Goal: Task Accomplishment & Management: Manage account settings

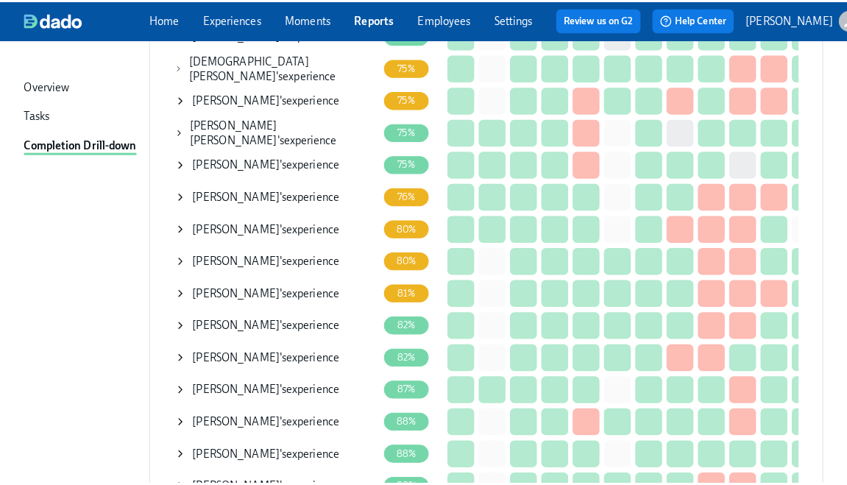
scroll to position [344, 0]
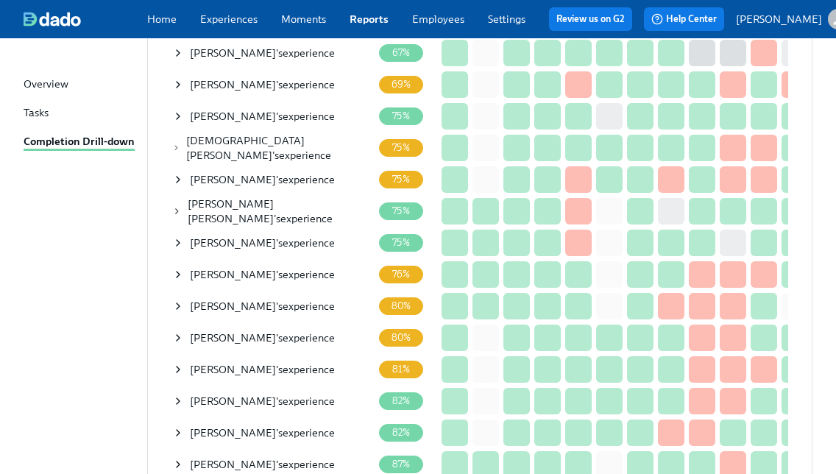
click at [177, 87] on icon at bounding box center [178, 85] width 12 height 12
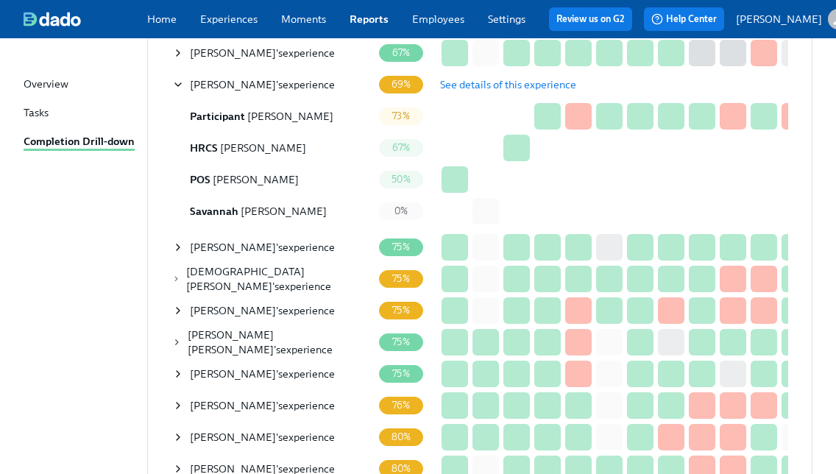
click at [492, 92] on span "See details of this experience" at bounding box center [508, 84] width 136 height 15
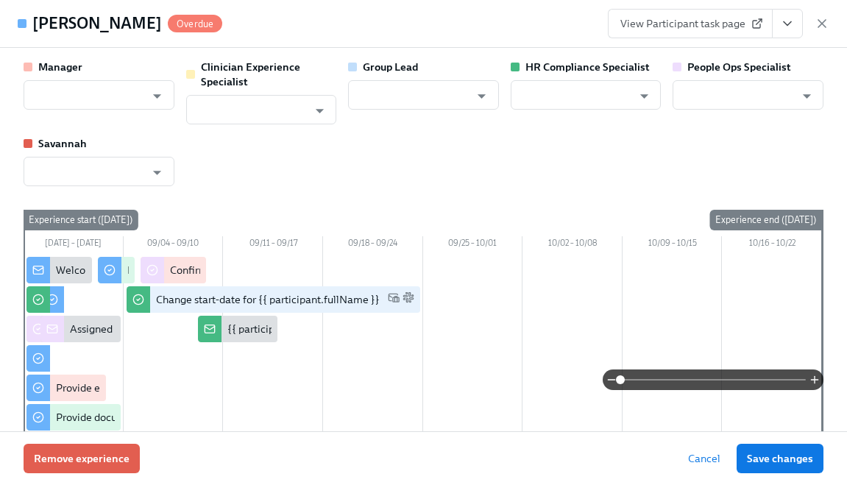
type input "Stephanie Pennacchia"
type input "Chelsey Mendoza"
type input "Brianna Keach"
type input "Savannah Doherty"
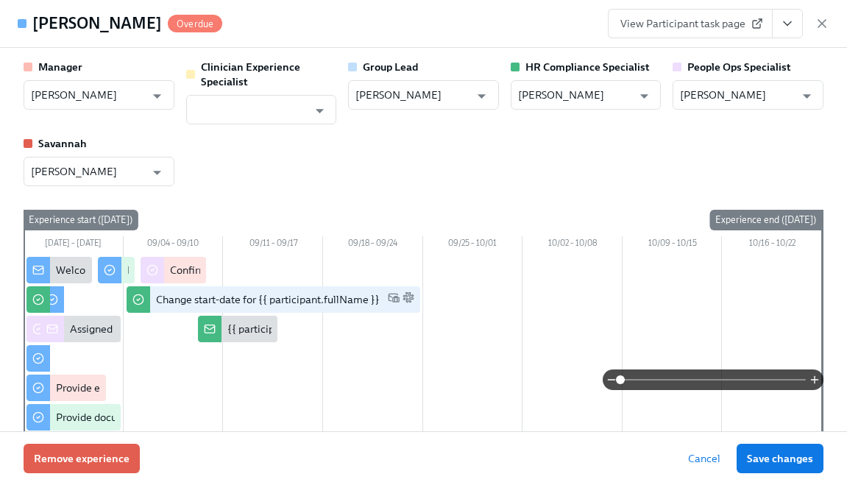
click at [691, 18] on span "View Participant task page" at bounding box center [690, 23] width 140 height 15
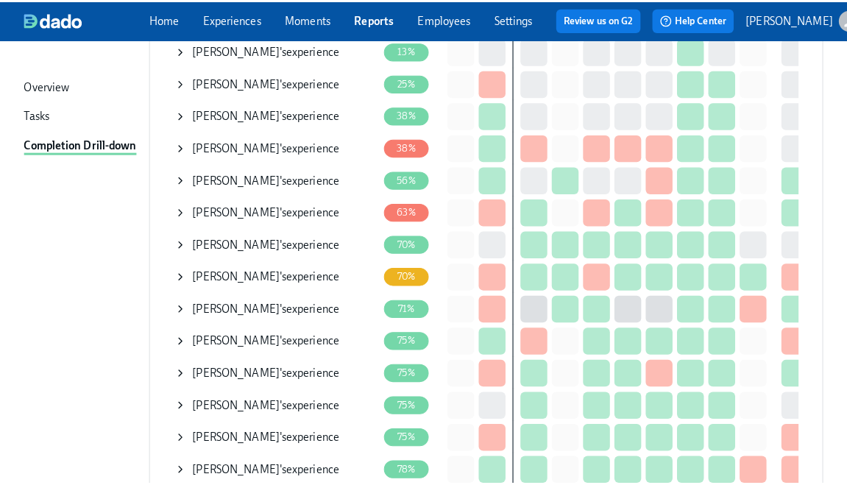
scroll to position [253, 0]
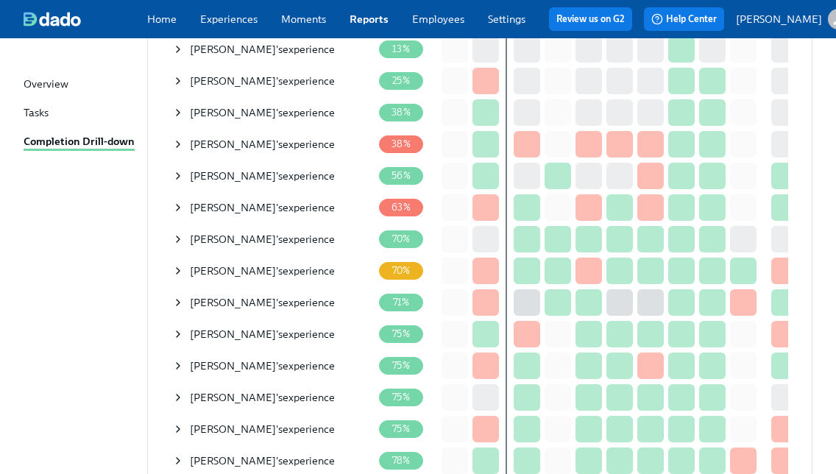
click at [174, 245] on icon at bounding box center [178, 239] width 12 height 12
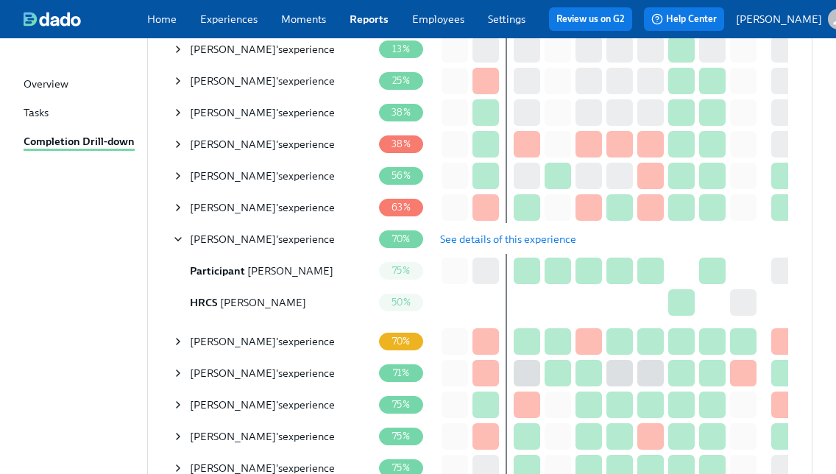
click at [542, 247] on span "See details of this experience" at bounding box center [508, 239] width 136 height 15
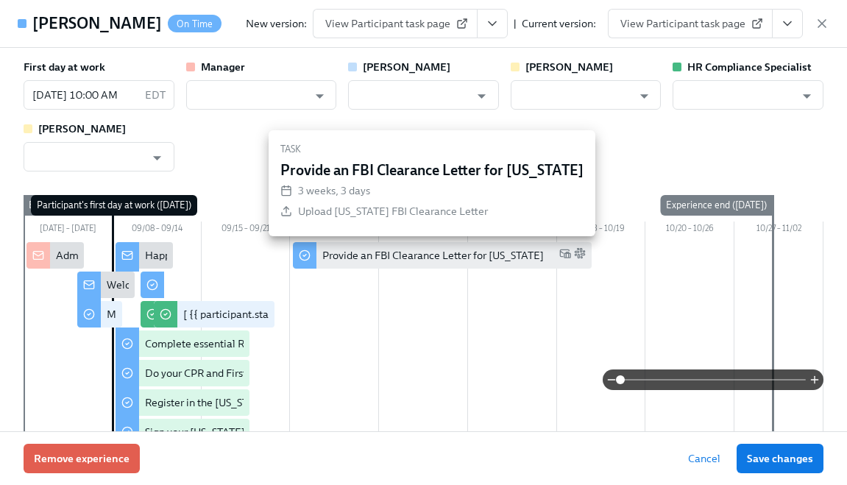
type input "Will McKenna"
type input "Annie Thacker"
type input "Chelsey Mendoza"
type input "Olivia Dietrich"
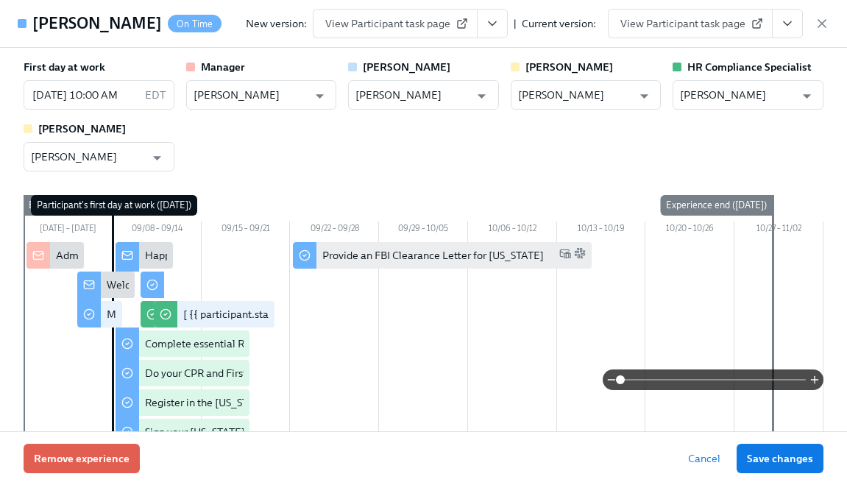
click at [787, 15] on button "View task page" at bounding box center [787, 23] width 31 height 29
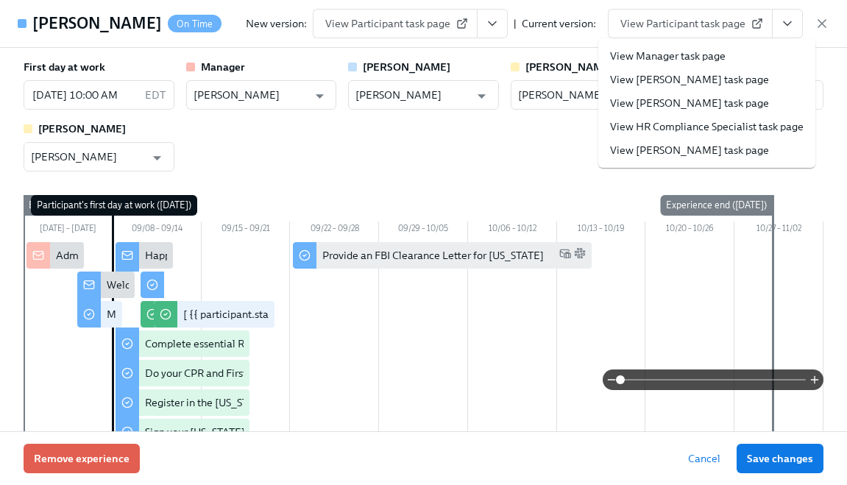
click at [702, 125] on link "View HR Compliance Specialist task page" at bounding box center [707, 126] width 194 height 15
